Goal: Information Seeking & Learning: Learn about a topic

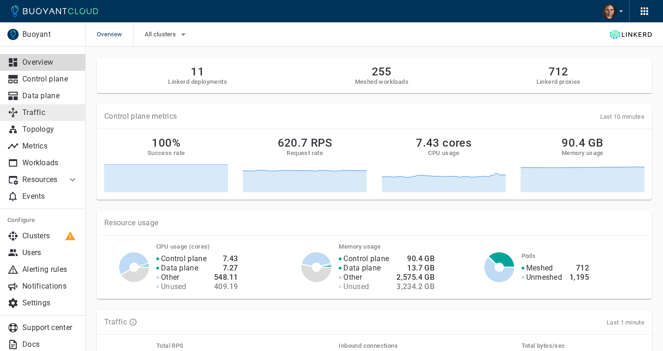
click at [38, 113] on p "Traffic" at bounding box center [50, 112] width 56 height 9
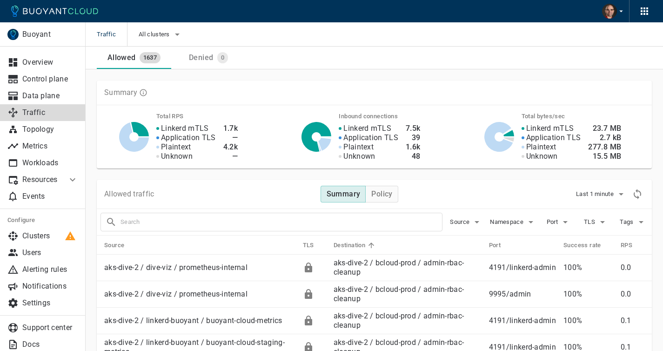
click at [161, 217] on input "text" at bounding box center [282, 222] width 322 height 13
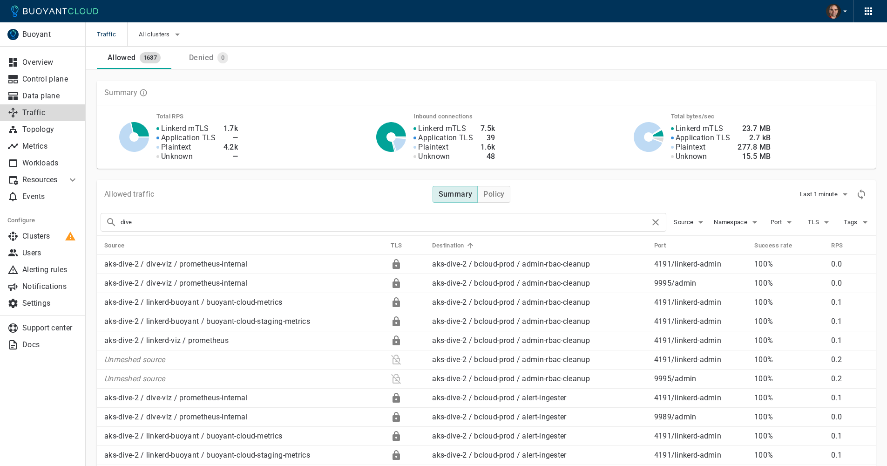
click at [126, 222] on input "dive" at bounding box center [385, 222] width 529 height 13
click at [126, 223] on input "dive" at bounding box center [385, 222] width 529 height 13
type input "admin"
click at [658, 222] on icon at bounding box center [655, 221] width 11 height 11
click at [139, 225] on input "text" at bounding box center [393, 222] width 545 height 13
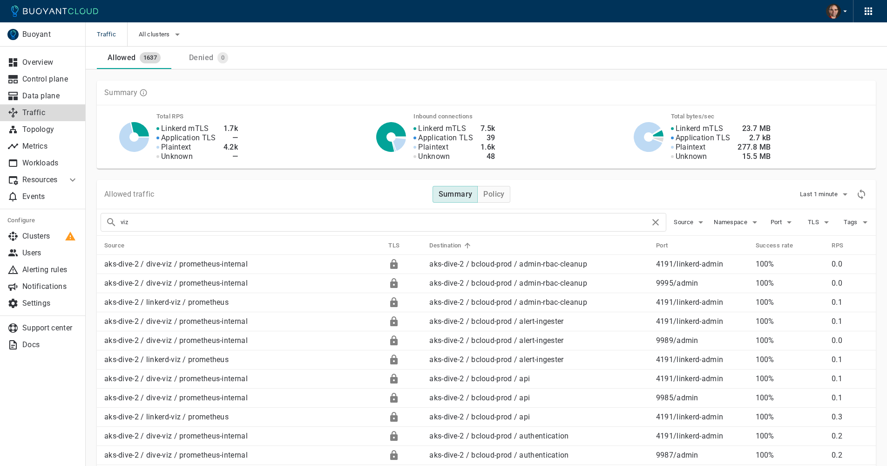
click at [125, 222] on input "viz" at bounding box center [385, 222] width 529 height 13
type input "web"
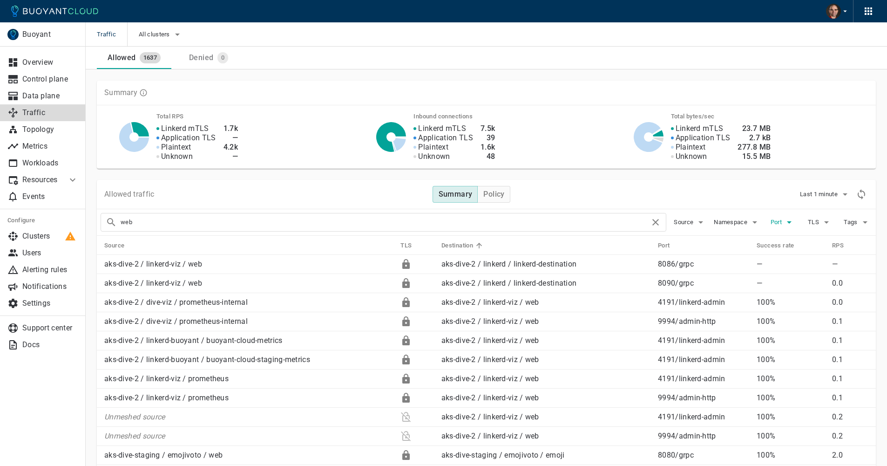
click at [670, 218] on span "Port" at bounding box center [777, 221] width 13 height 7
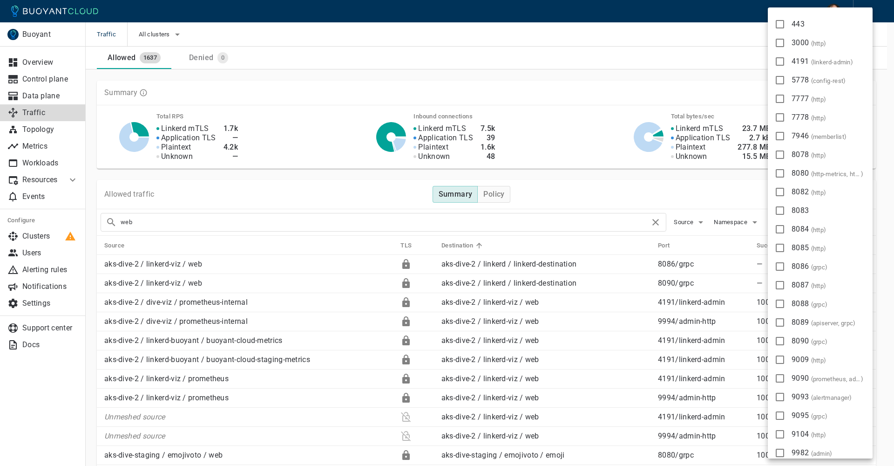
click at [670, 172] on input "8080 ( http-metrics, http, grpc )" at bounding box center [779, 173] width 11 height 11
checkbox input "true"
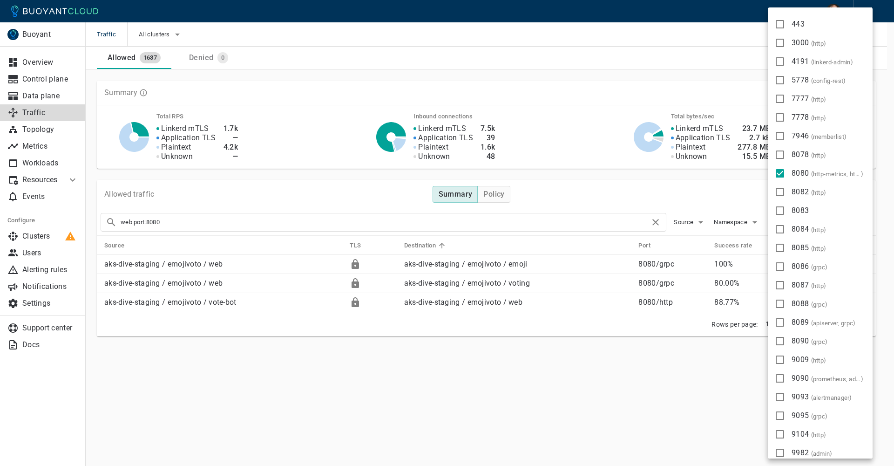
click at [189, 223] on div at bounding box center [447, 233] width 894 height 466
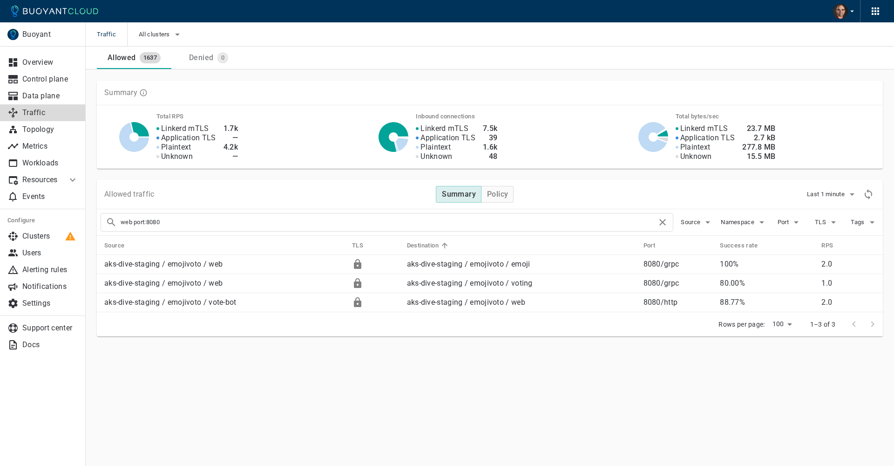
click at [274, 351] on div "Buoyant Overview Control plane Data plane Traffic Topology Metrics Workloads Re…" at bounding box center [490, 221] width 808 height 304
click at [135, 222] on input "web port:8080" at bounding box center [389, 222] width 536 height 13
type input "web -port:8080"
checkbox input "false"
type input "web -port:8080"
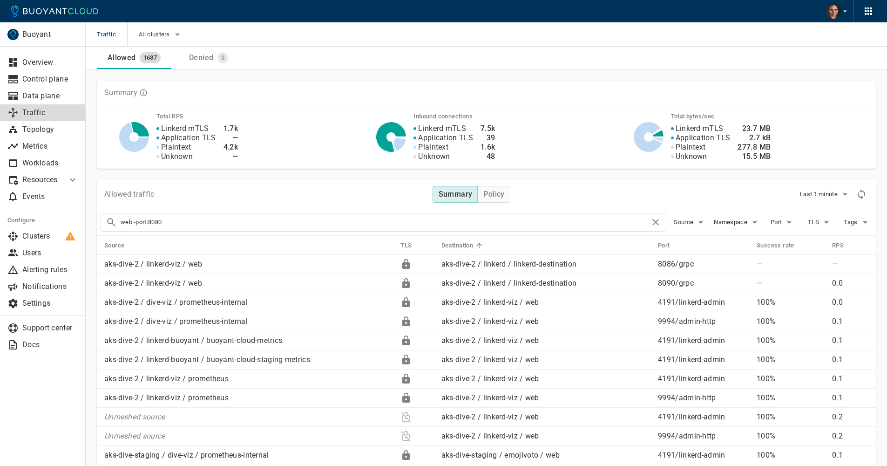
click at [134, 223] on input "web -port:8080" at bounding box center [385, 222] width 529 height 13
click at [670, 222] on span "Source" at bounding box center [684, 221] width 21 height 7
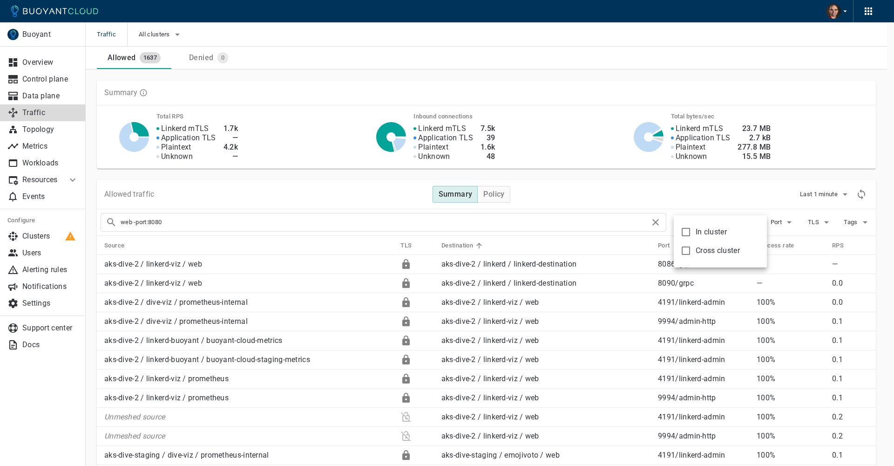
click at [670, 206] on div at bounding box center [447, 233] width 894 height 466
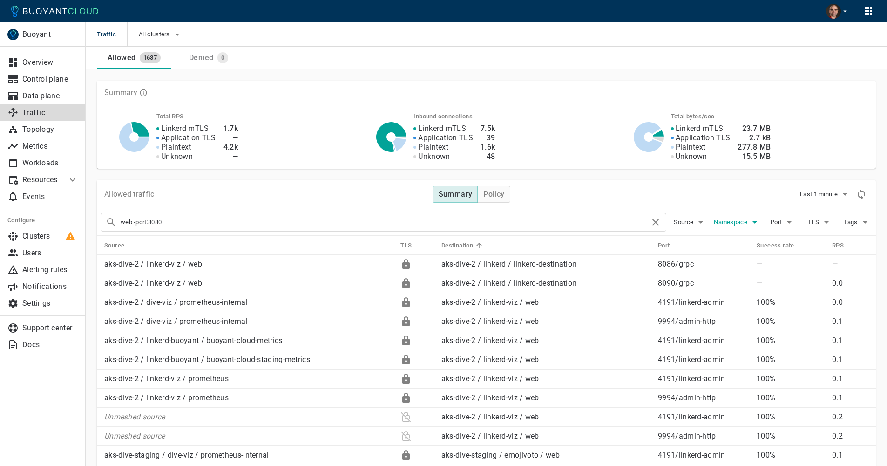
click at [670, 219] on span "Namespace" at bounding box center [731, 221] width 35 height 7
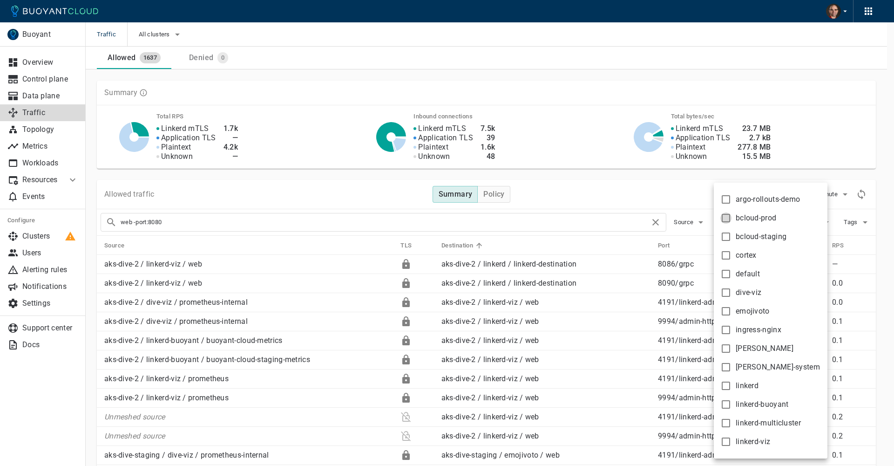
click at [670, 218] on input "bcloud-prod" at bounding box center [725, 217] width 11 height 11
checkbox input "true"
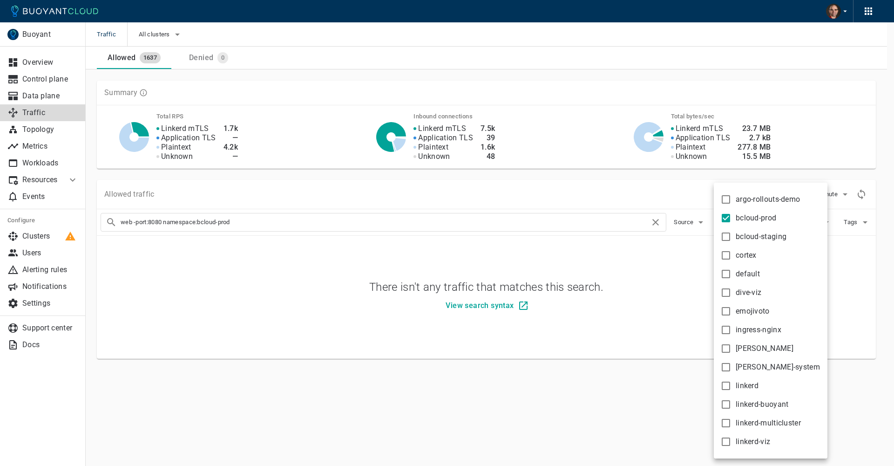
click at [275, 216] on div at bounding box center [447, 233] width 894 height 466
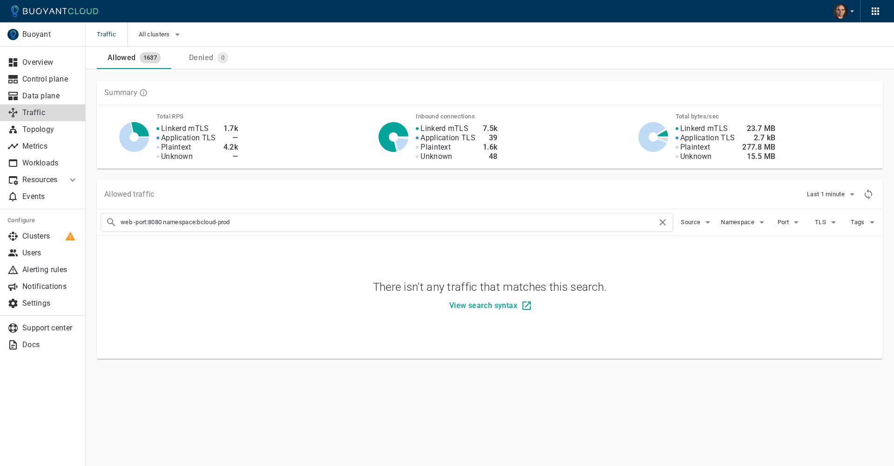
drag, startPoint x: 133, startPoint y: 223, endPoint x: 114, endPoint y: 223, distance: 19.1
click at [114, 222] on div "web -port:8080 namespace:bcloud-prod" at bounding box center [387, 222] width 573 height 19
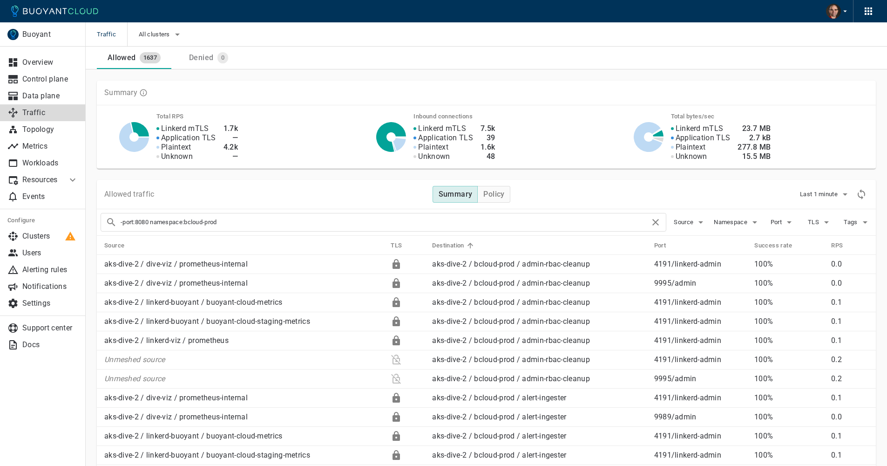
click at [117, 223] on div "-port:8080 namespace:bcloud-prod" at bounding box center [384, 222] width 566 height 19
click at [144, 222] on input "-port:8080 namespace:bcloud-prod" at bounding box center [385, 222] width 529 height 13
click at [143, 222] on input "-port:8080 namespace:bcloud-prod" at bounding box center [385, 222] width 529 height 13
click at [144, 221] on input "-port:8080 namespace:bcloud-prod" at bounding box center [385, 222] width 529 height 13
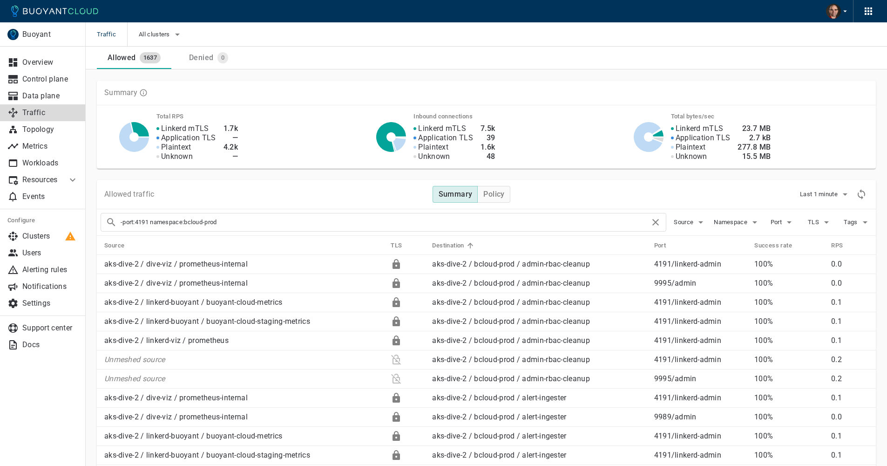
type input "-port:4191 namespace:bcloud-prod"
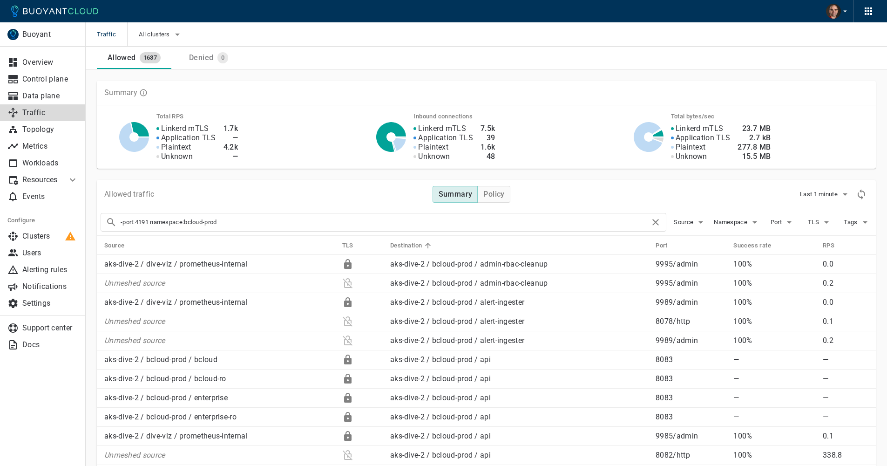
click at [268, 221] on input "-port:4191 namespace:bcloud-prod" at bounding box center [385, 222] width 529 height 13
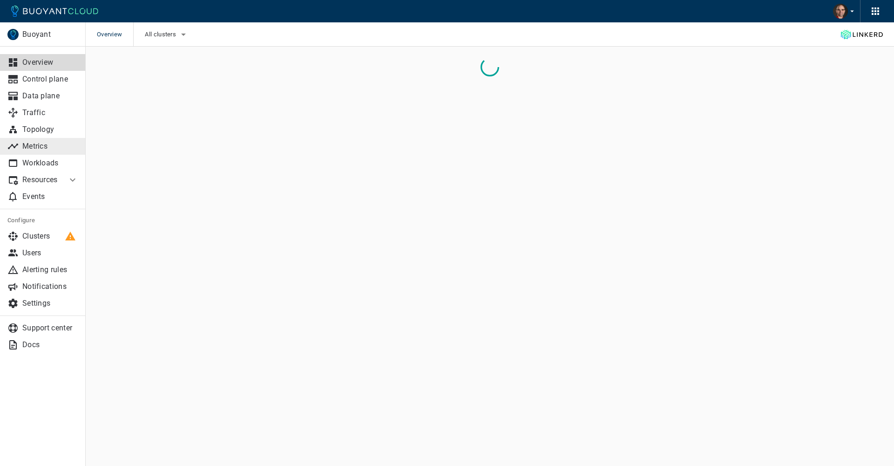
click at [34, 142] on p "Metrics" at bounding box center [50, 146] width 56 height 9
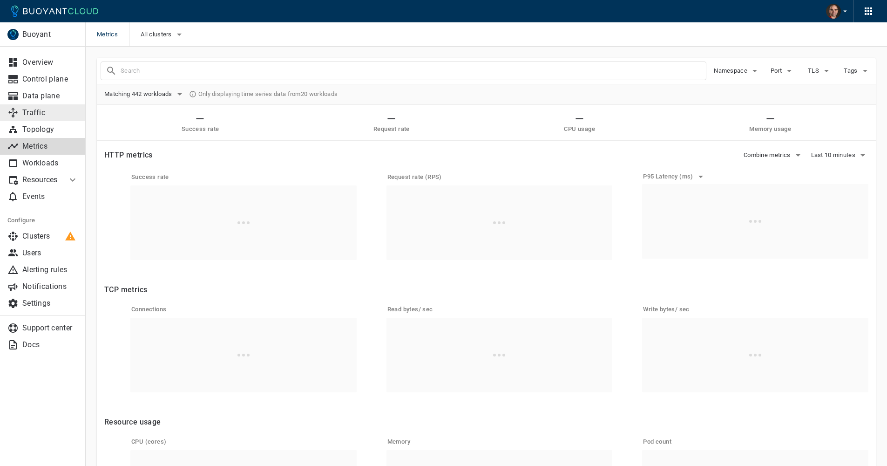
click at [33, 113] on p "Traffic" at bounding box center [50, 112] width 56 height 9
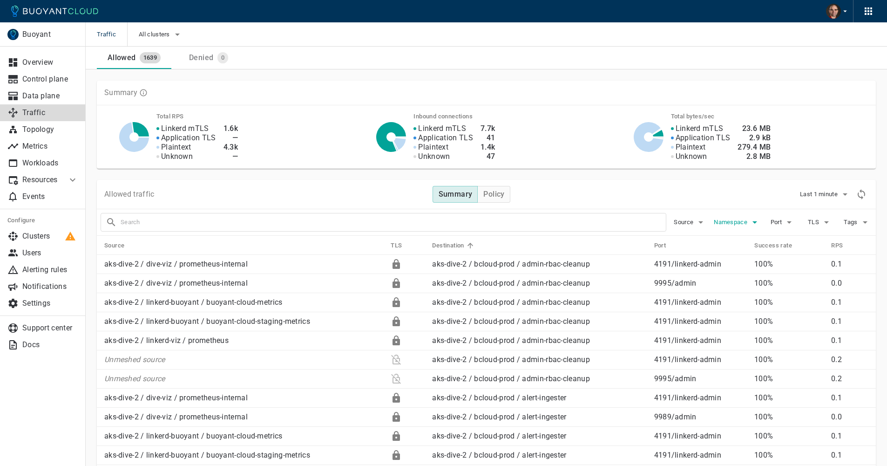
click at [730, 221] on span "Namespace" at bounding box center [731, 221] width 35 height 7
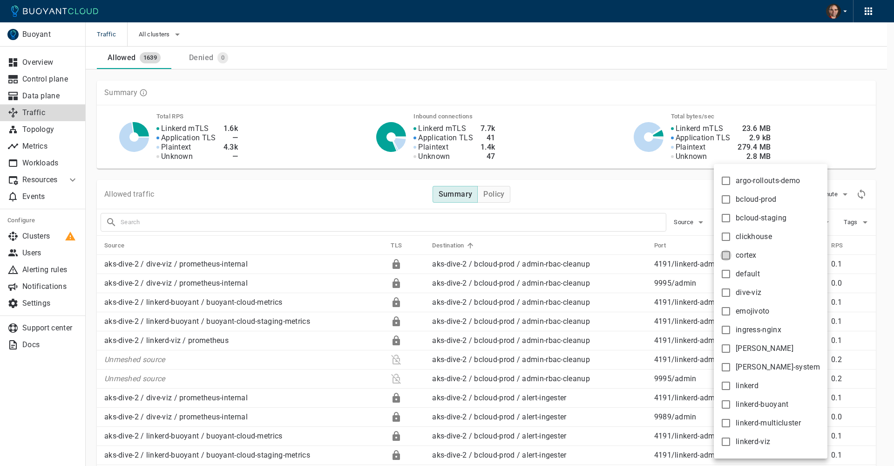
click at [727, 256] on input "cortex" at bounding box center [725, 255] width 11 height 11
checkbox input "true"
type input "namespace:cortex"
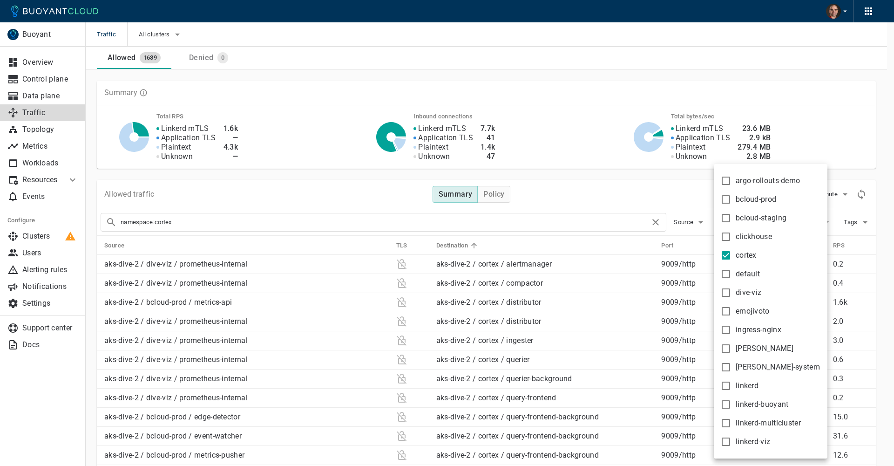
click at [661, 184] on div at bounding box center [447, 233] width 894 height 466
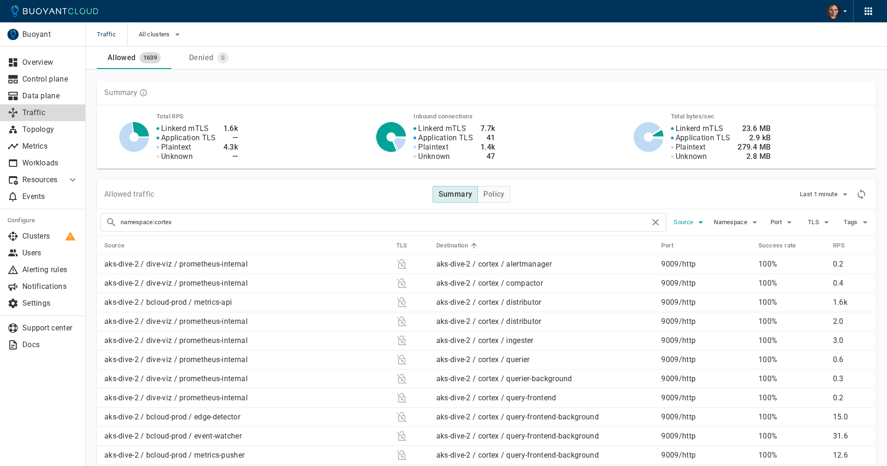
click at [688, 223] on span "Source" at bounding box center [684, 221] width 21 height 7
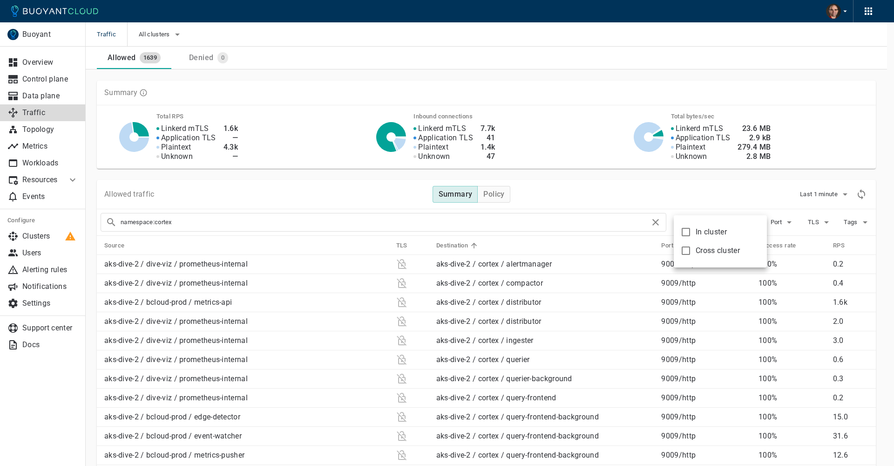
drag, startPoint x: 683, startPoint y: 234, endPoint x: 691, endPoint y: 237, distance: 9.3
click at [683, 234] on input "In cluster" at bounding box center [685, 231] width 11 height 11
checkbox input "true"
type input "namespace:cortex source:incluster"
click at [690, 192] on div at bounding box center [447, 233] width 894 height 466
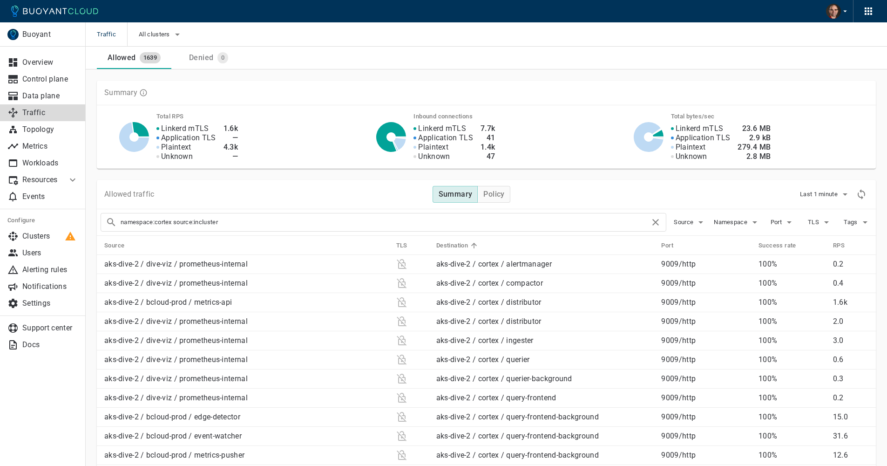
click at [684, 199] on div "Allowed traffic Summary Policy Last 1 minute" at bounding box center [486, 194] width 779 height 29
